Goal: Find specific page/section: Find specific page/section

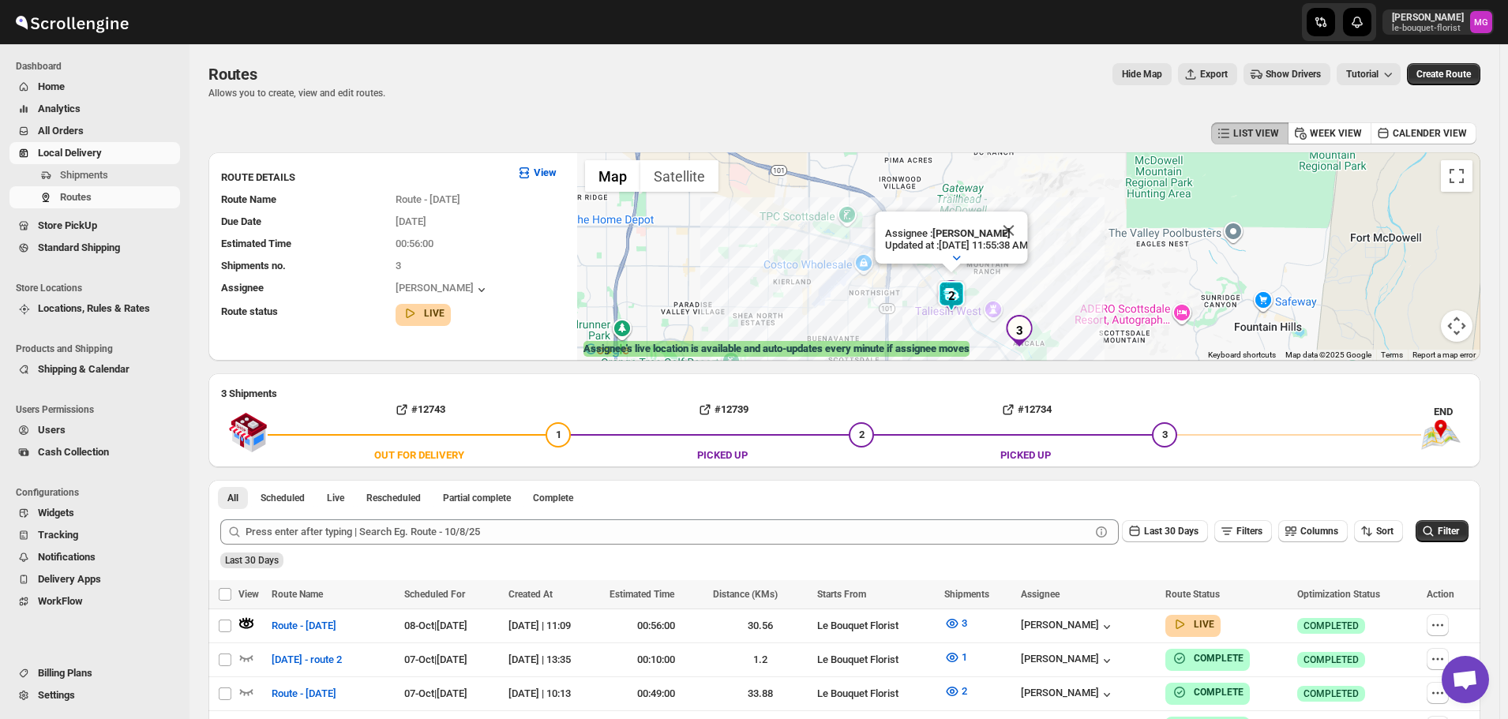
scroll to position [1009, 0]
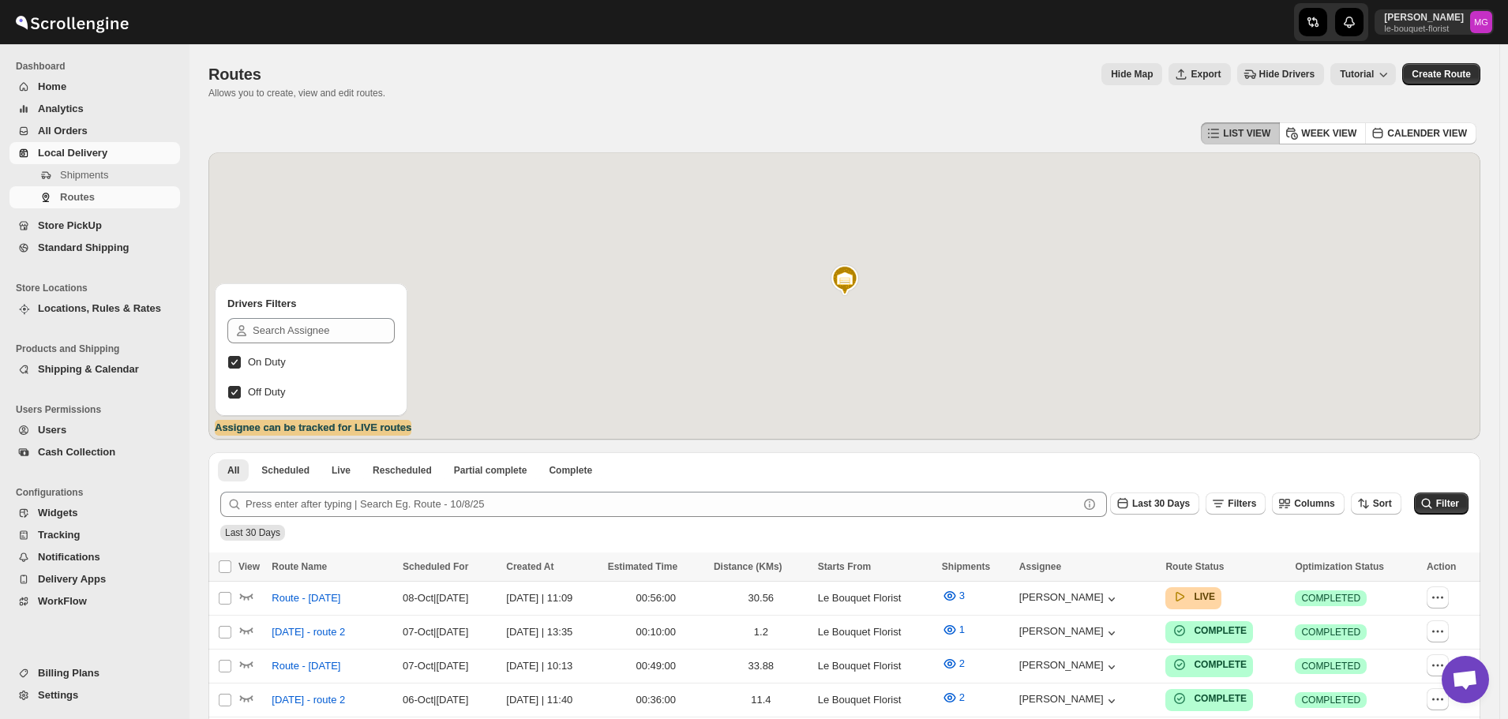
scroll to position [1009, 0]
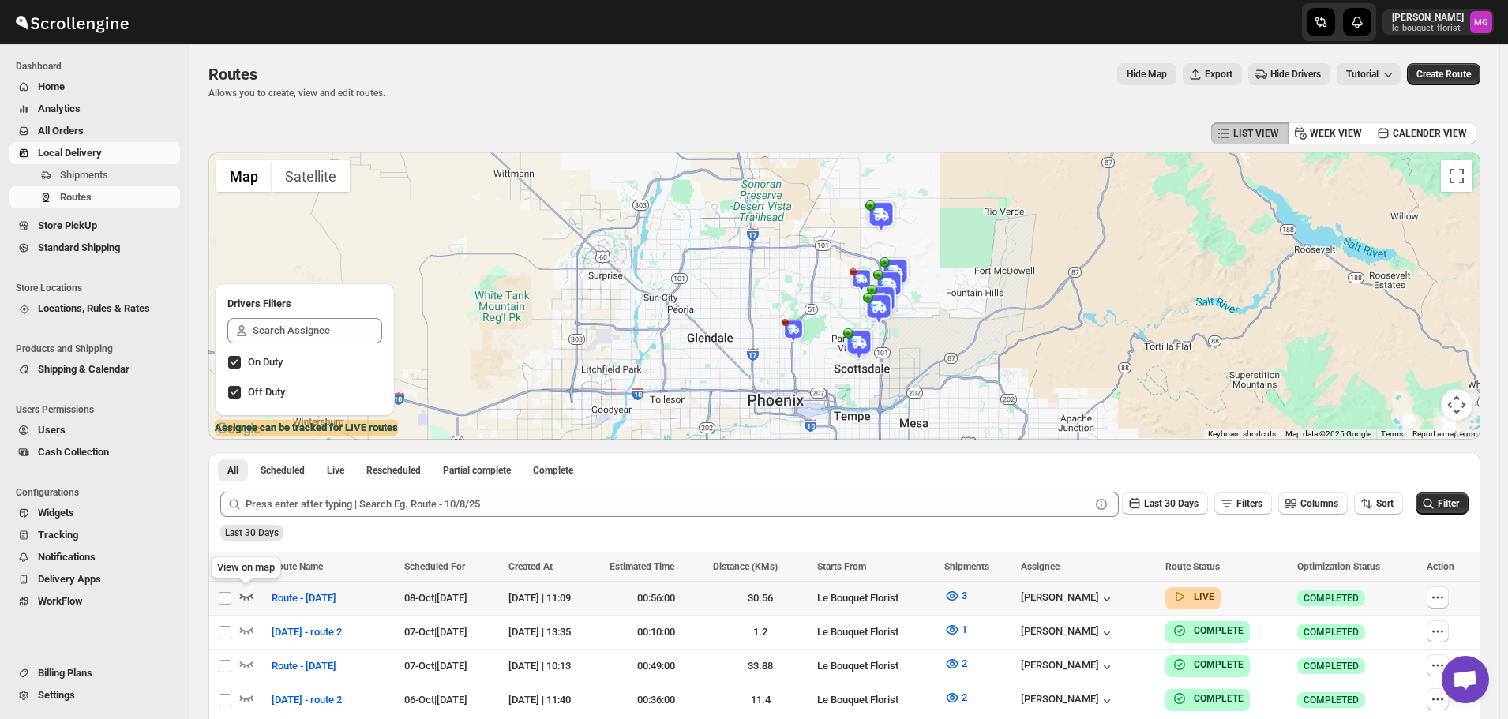
click at [245, 598] on icon "button" at bounding box center [246, 597] width 13 height 6
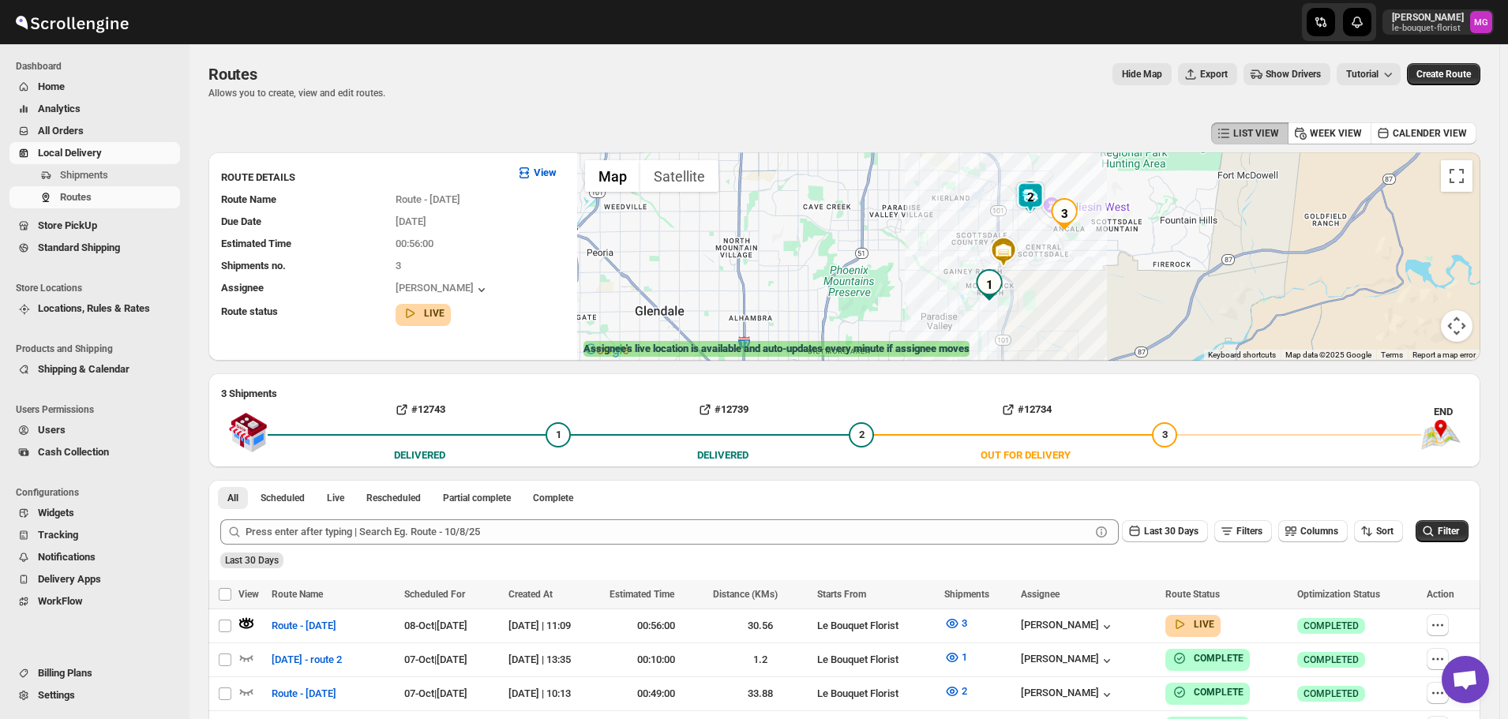
click at [1040, 198] on img at bounding box center [1030, 198] width 32 height 32
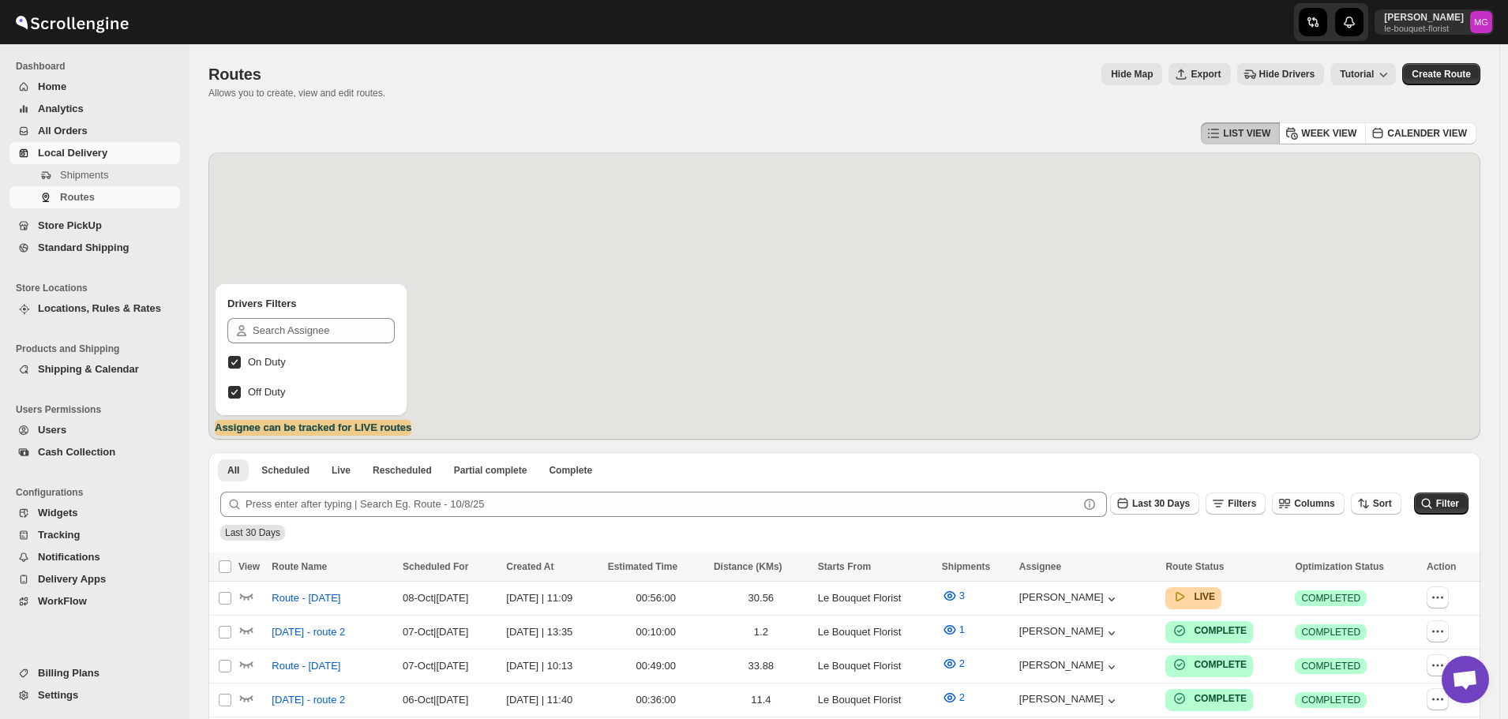
scroll to position [1009, 0]
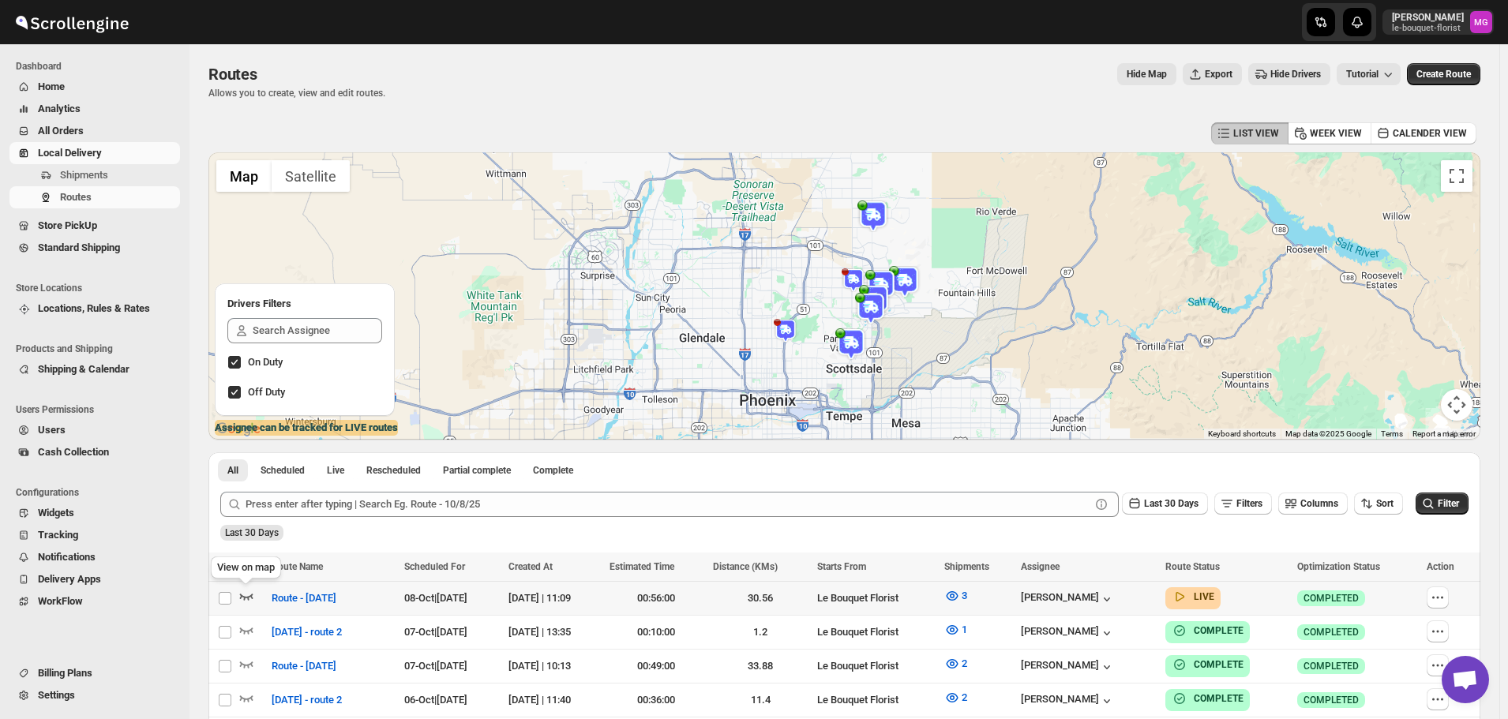
click at [253, 599] on icon "button" at bounding box center [246, 596] width 16 height 16
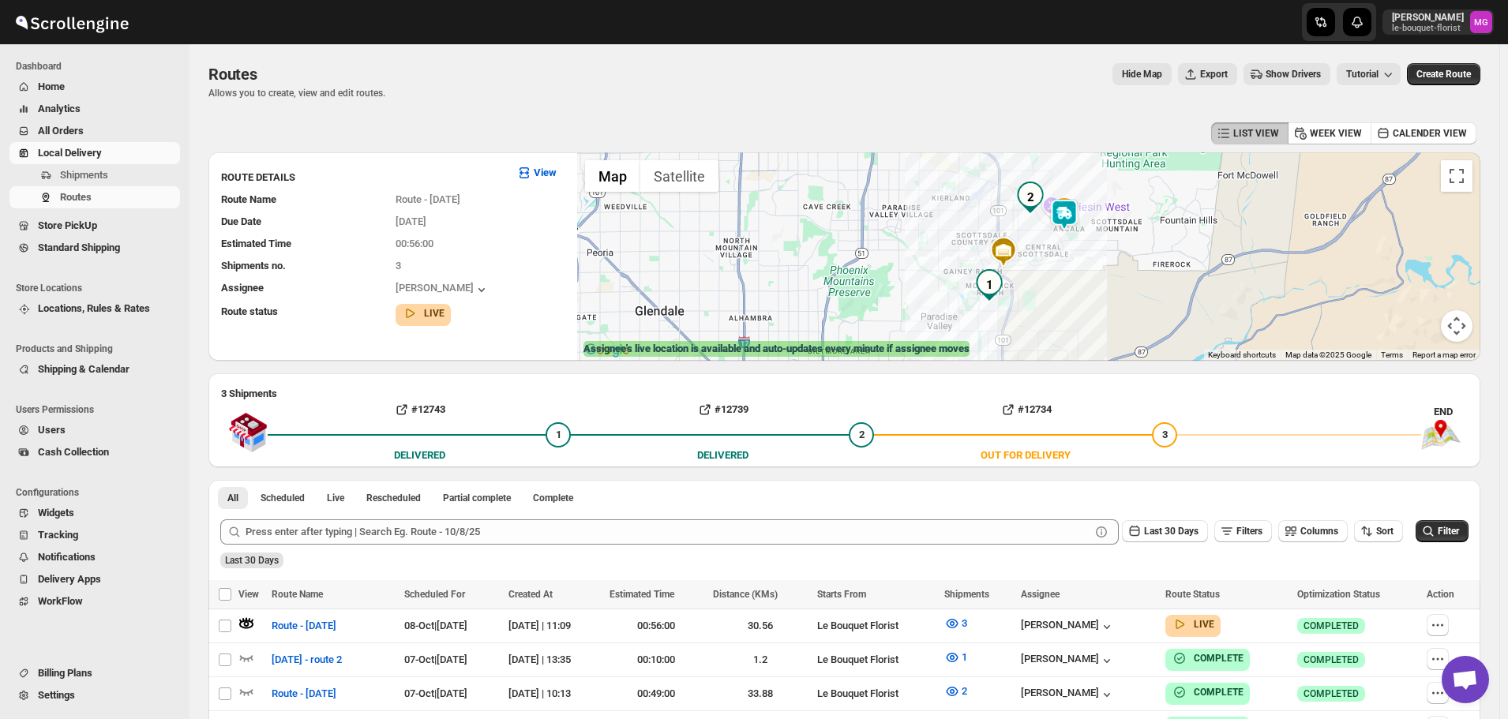
click at [1074, 218] on img at bounding box center [1064, 215] width 32 height 32
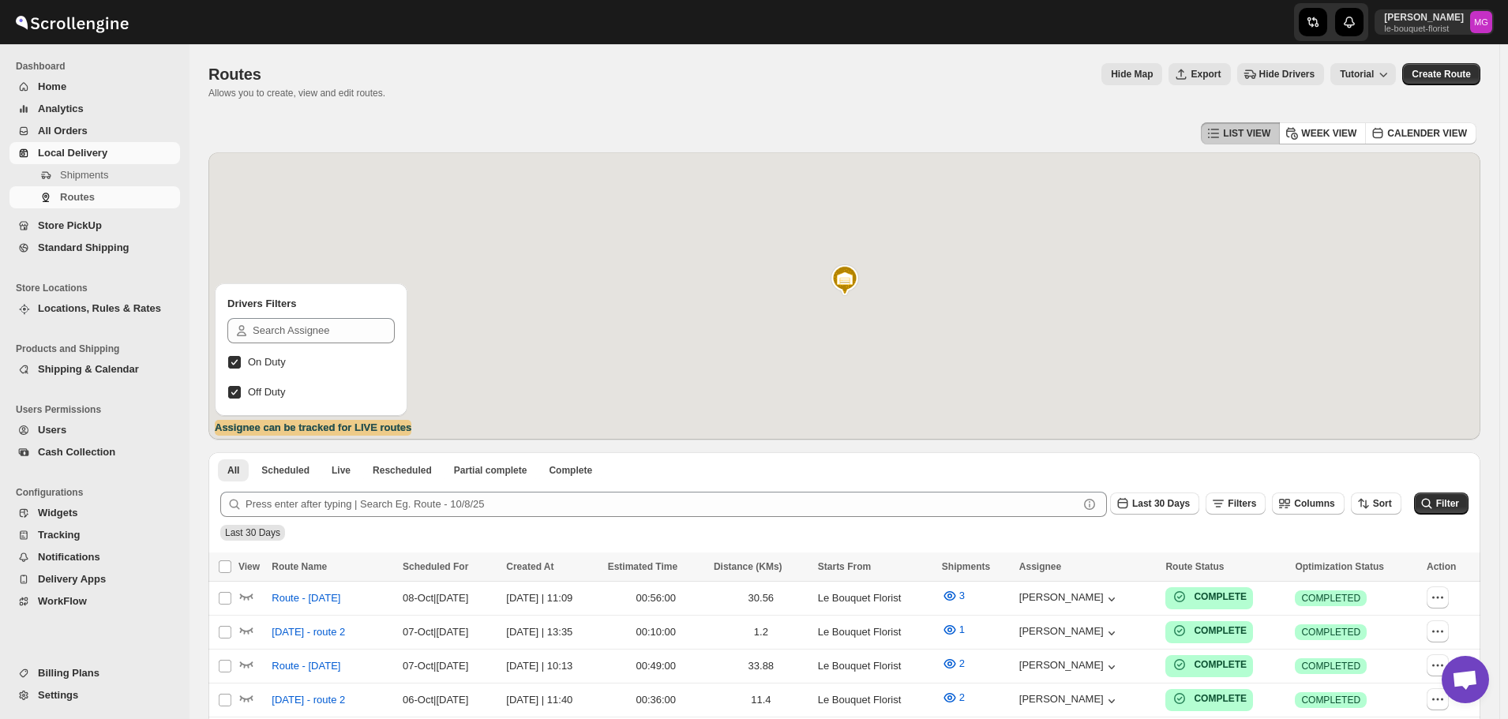
scroll to position [1009, 0]
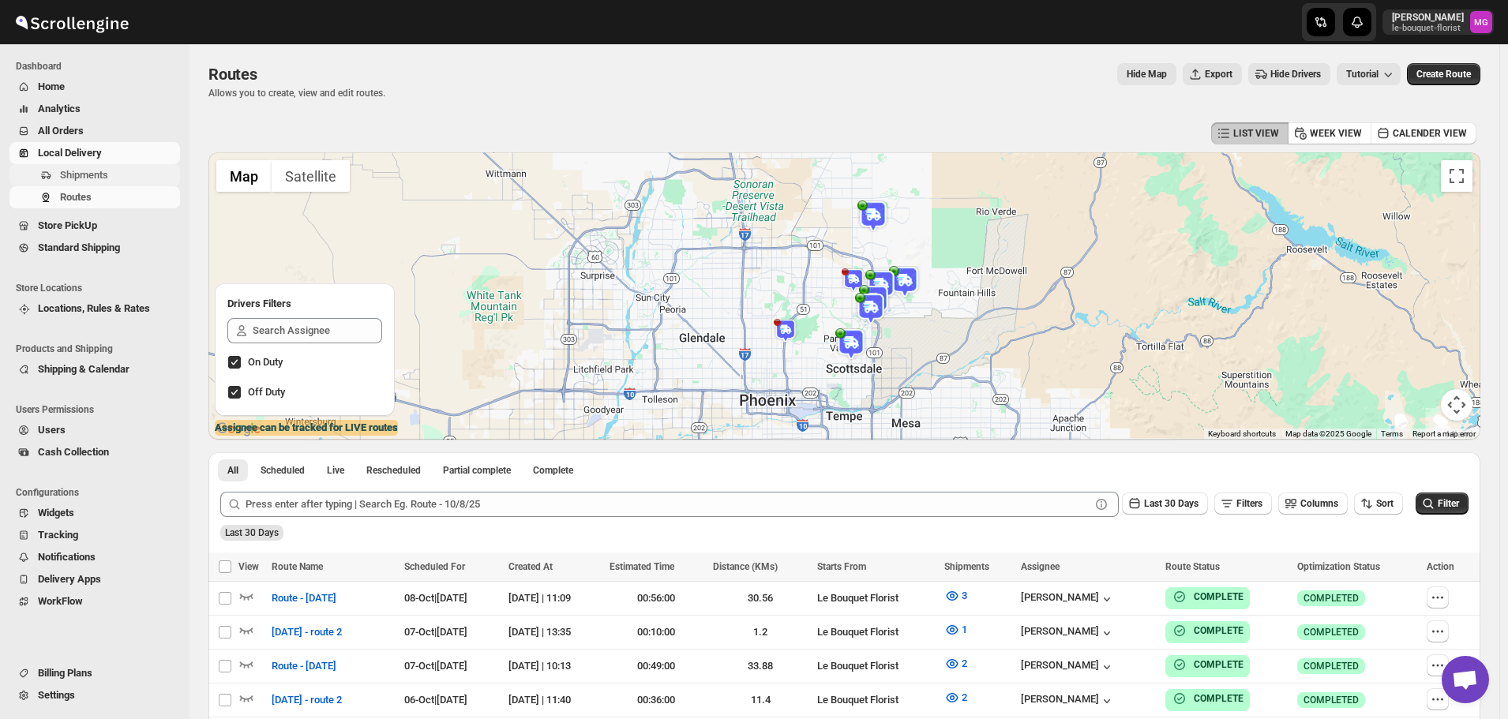
click at [60, 182] on button "Shipments" at bounding box center [94, 175] width 170 height 22
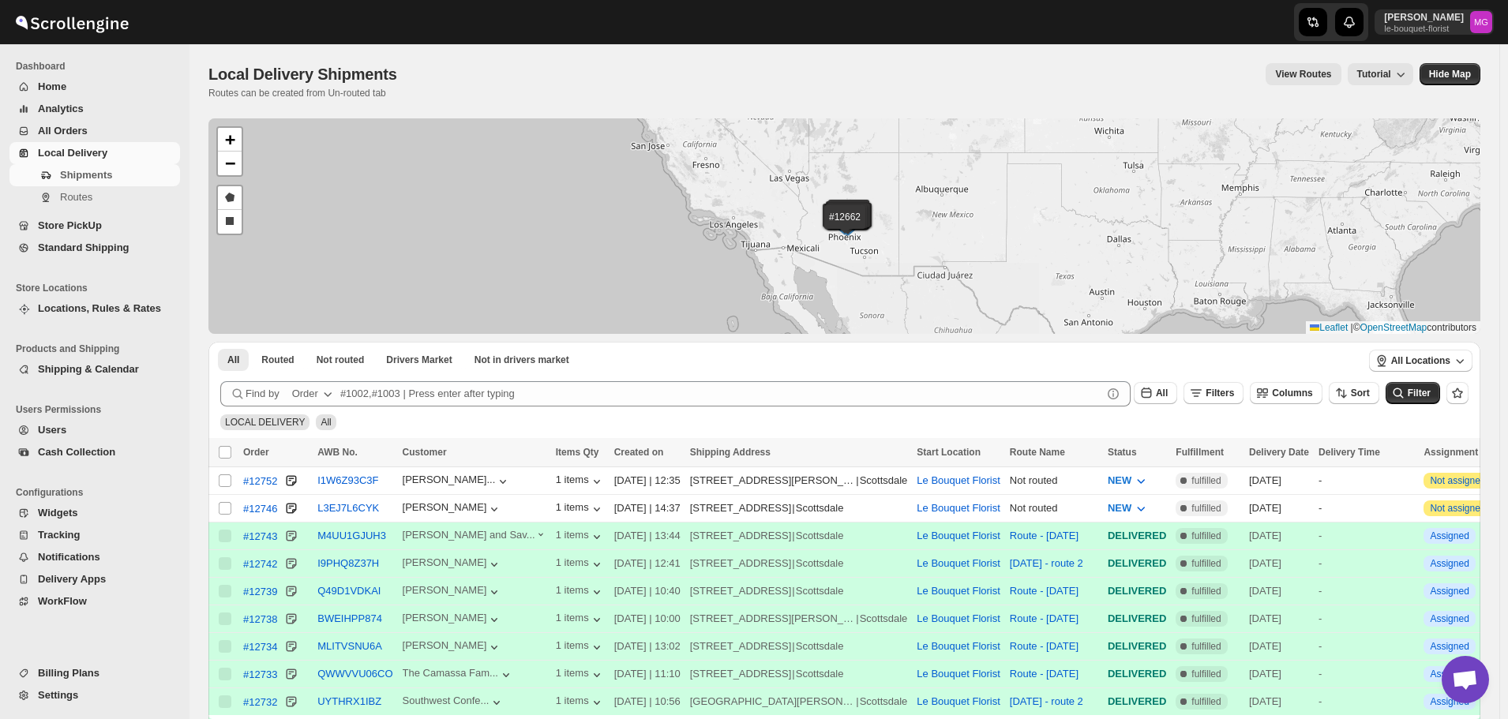
scroll to position [1009, 0]
